Goal: Task Accomplishment & Management: Manage account settings

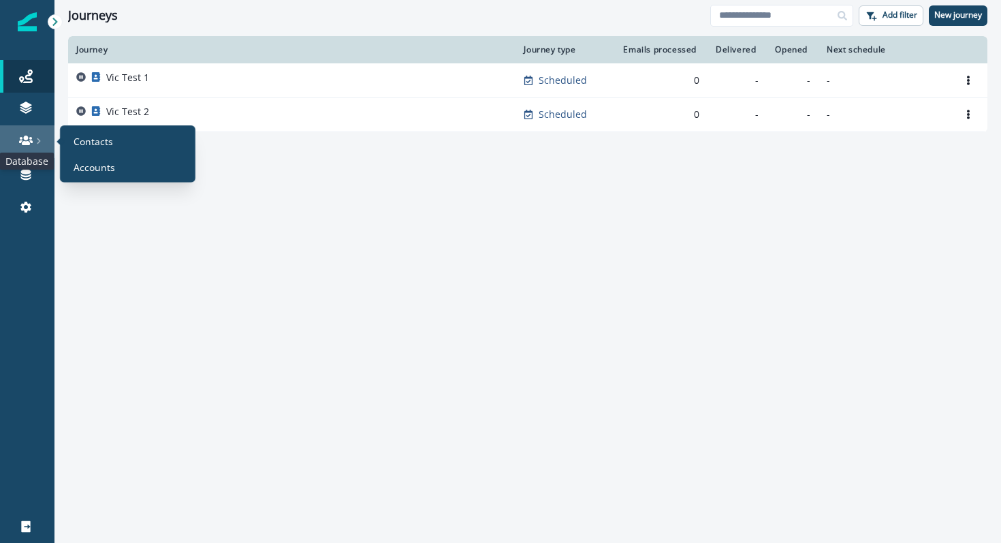
click at [29, 143] on icon at bounding box center [26, 141] width 14 height 10
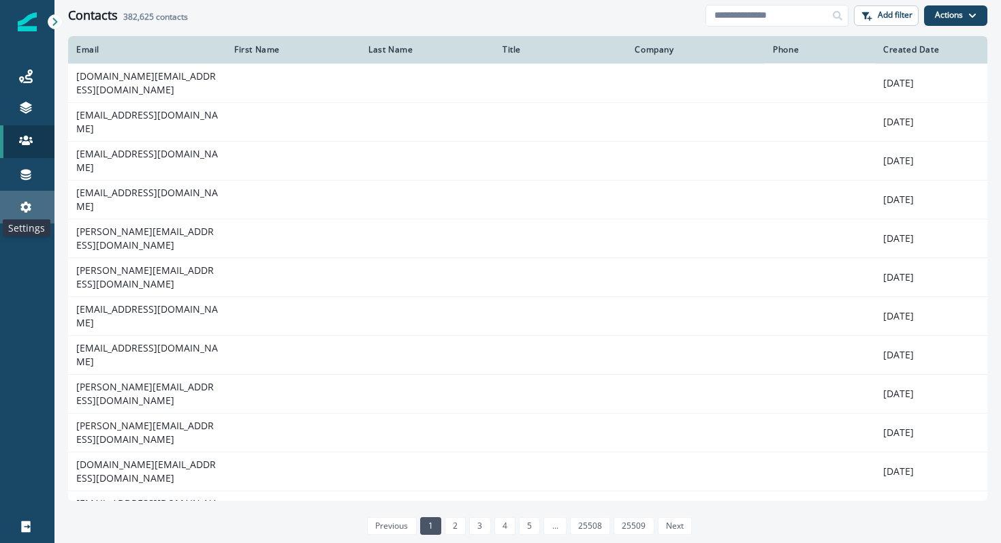
click at [28, 206] on icon at bounding box center [25, 207] width 11 height 11
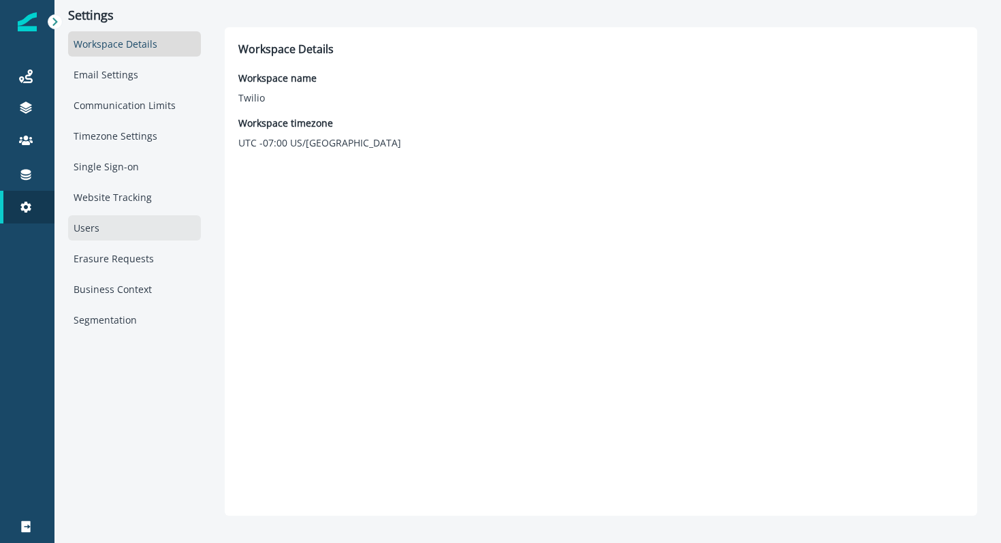
click at [131, 221] on div "Users" at bounding box center [134, 227] width 133 height 25
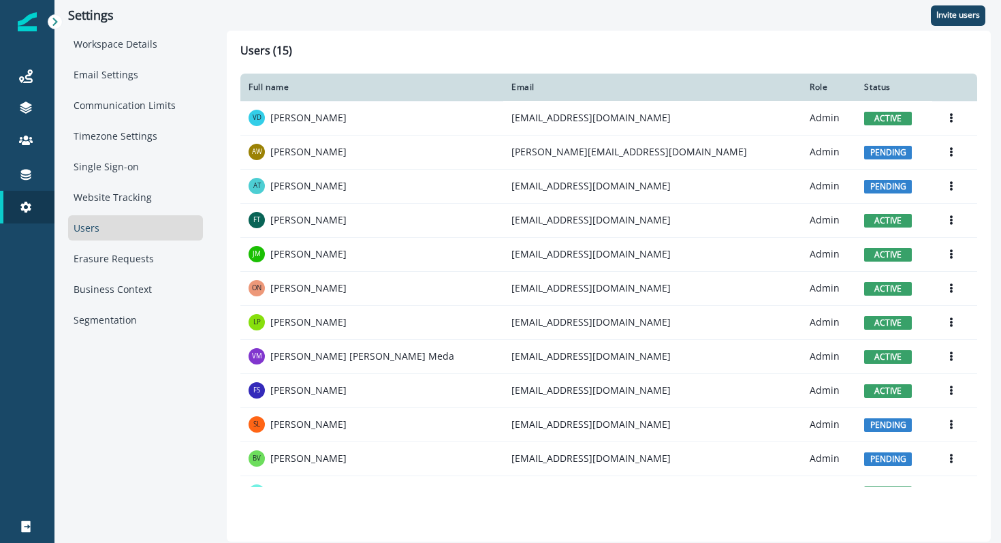
scroll to position [55, 0]
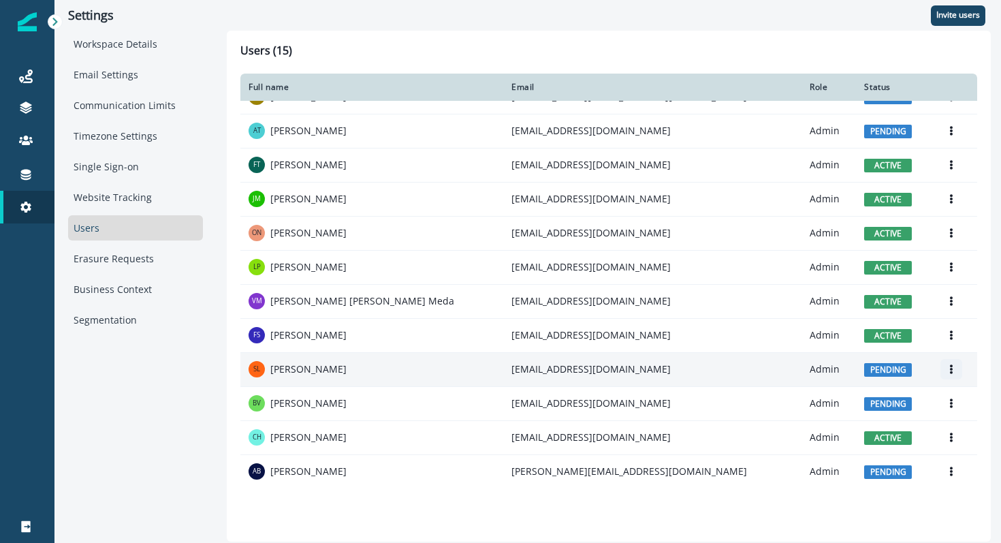
click at [940, 368] on button "Options" at bounding box center [951, 369] width 22 height 20
click at [850, 424] on button "Resend invite" at bounding box center [865, 424] width 151 height 22
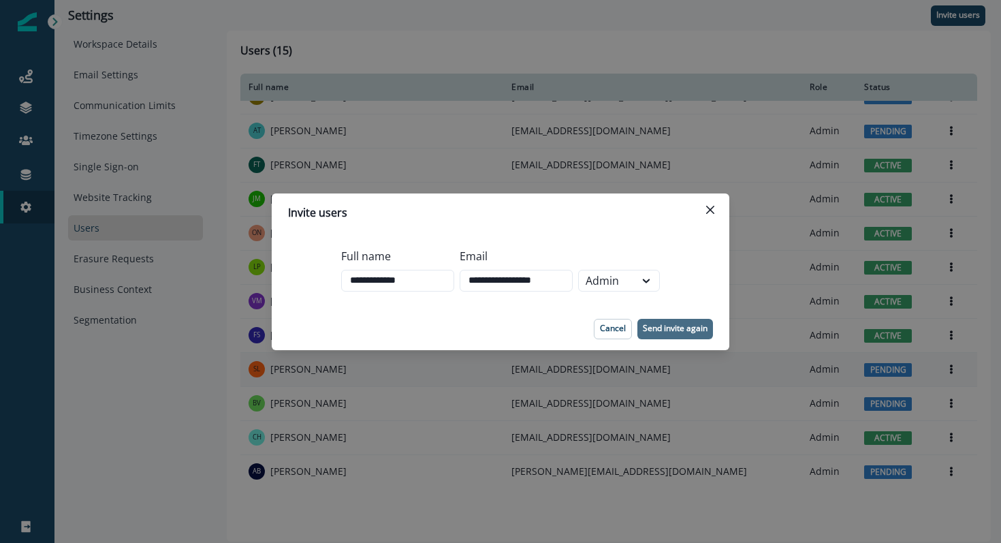
click at [684, 332] on p "Send invite again" at bounding box center [675, 328] width 65 height 10
